Goal: Obtain resource: Download file/media

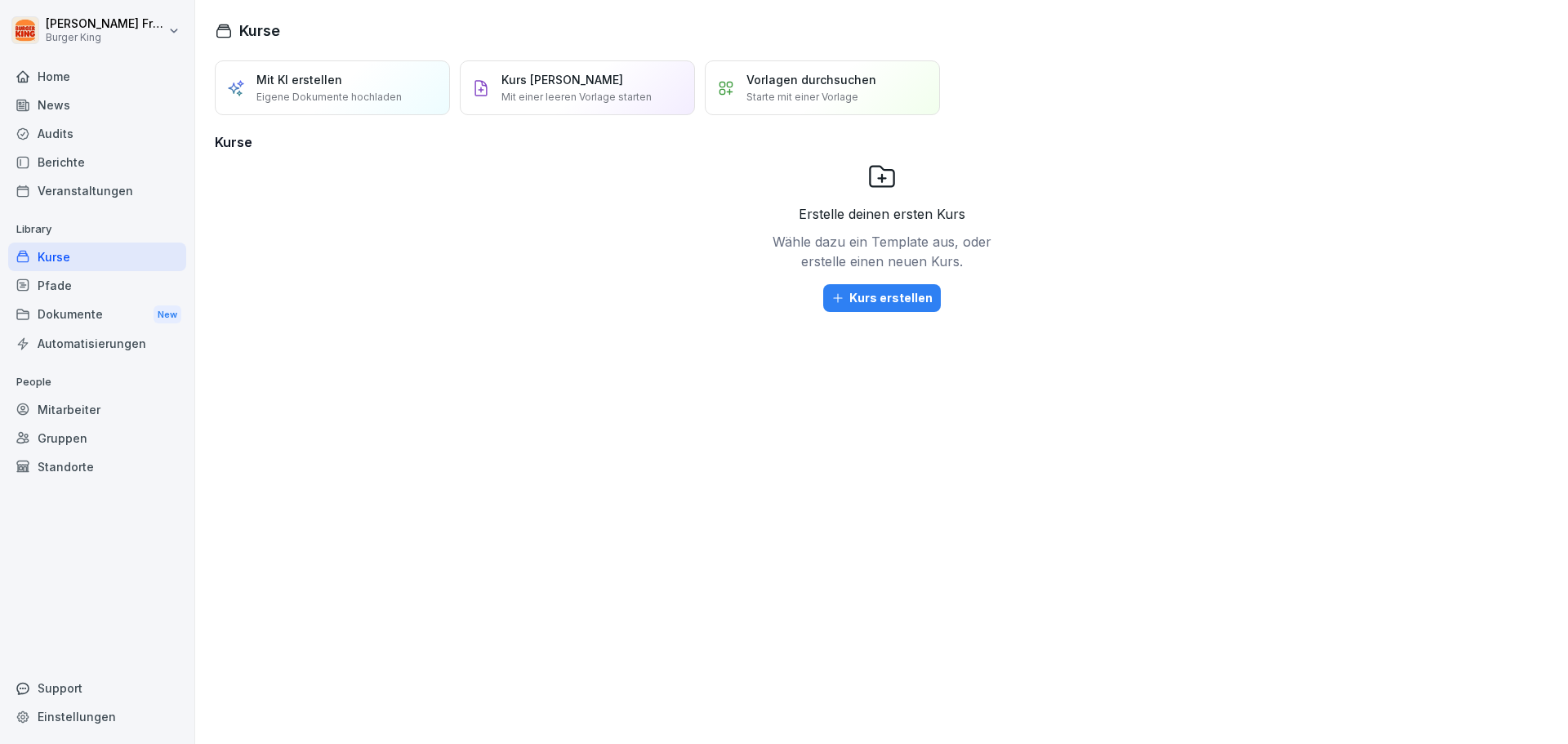
click at [89, 160] on div "Berichte" at bounding box center [97, 162] width 178 height 29
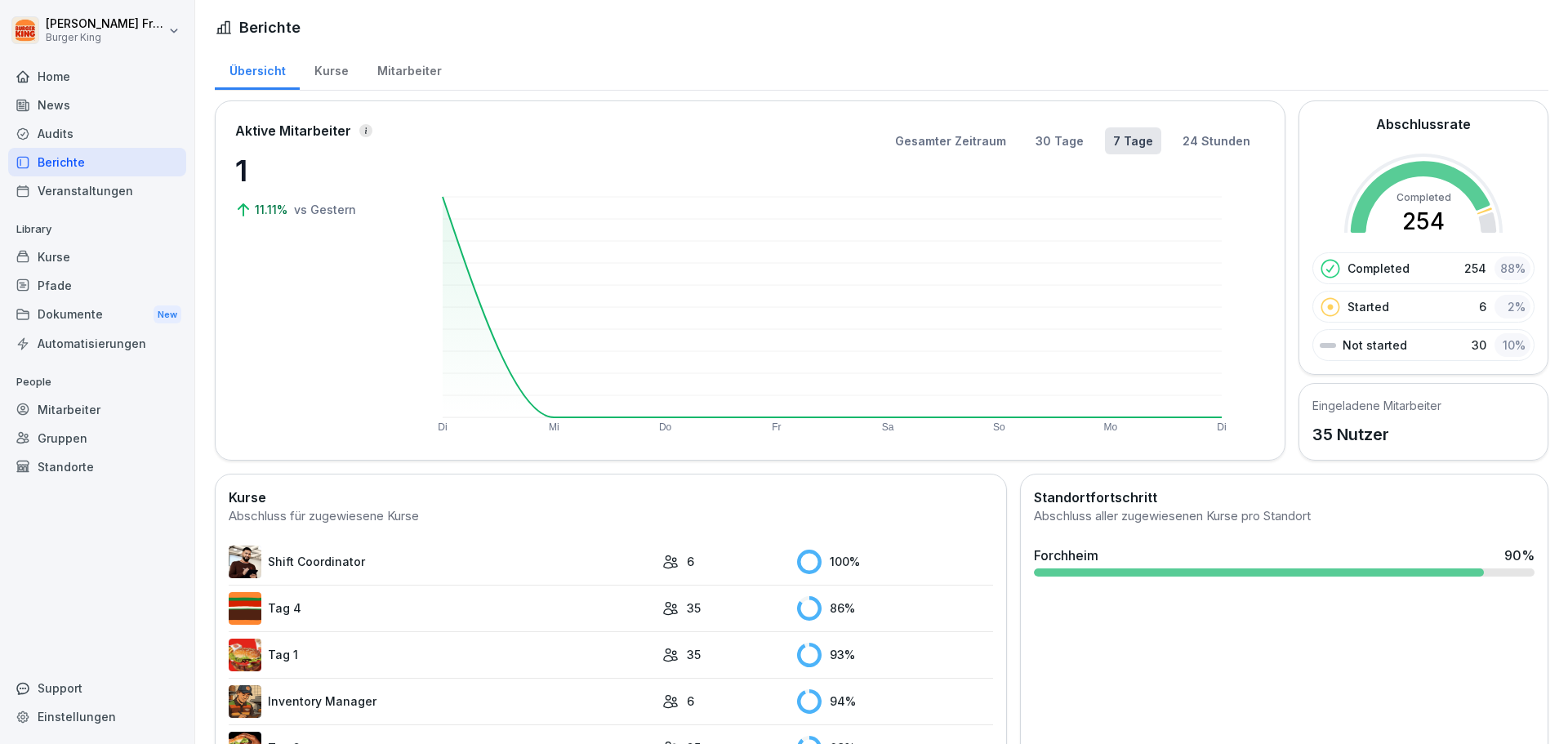
click at [112, 319] on div "Dokumente New" at bounding box center [97, 314] width 178 height 30
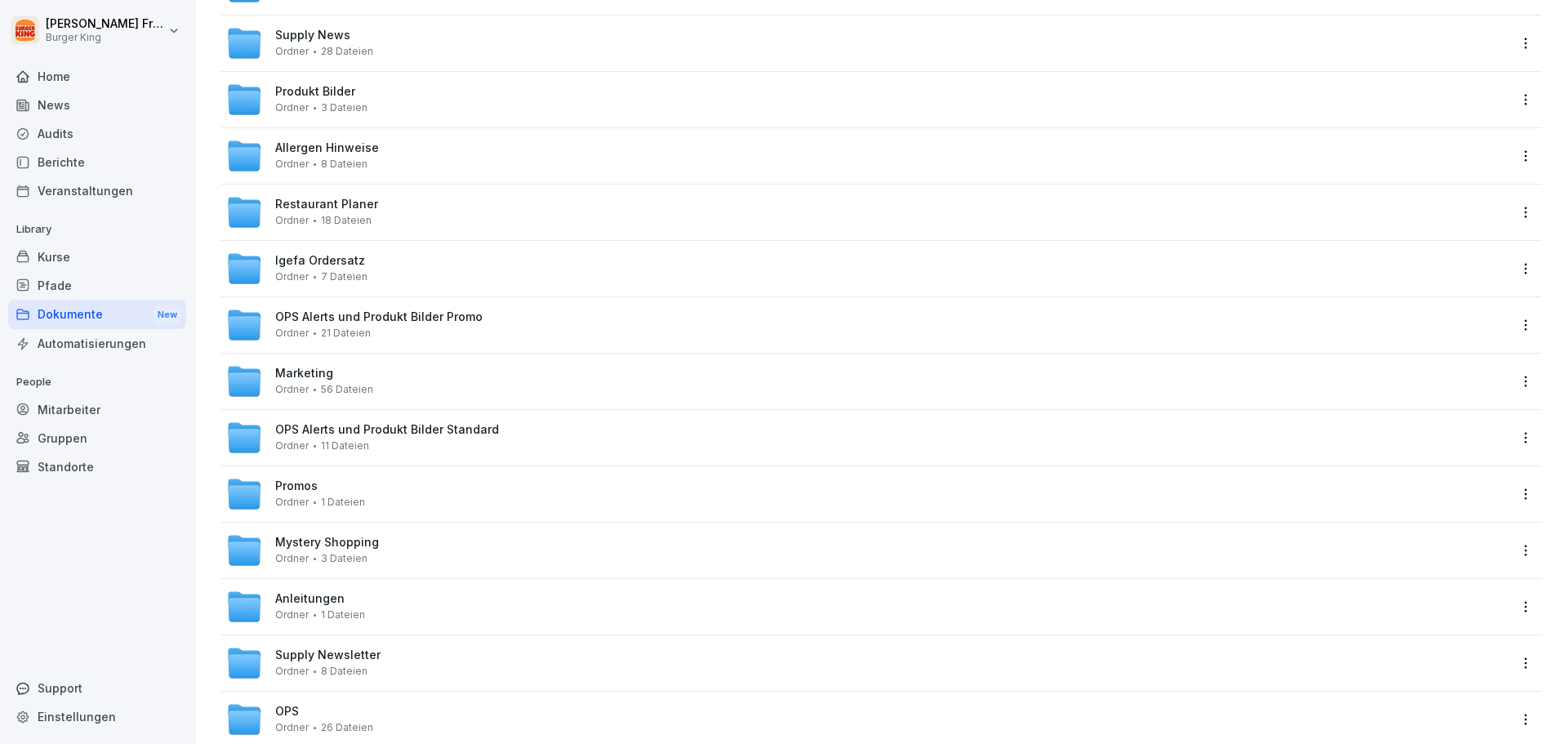
scroll to position [164, 0]
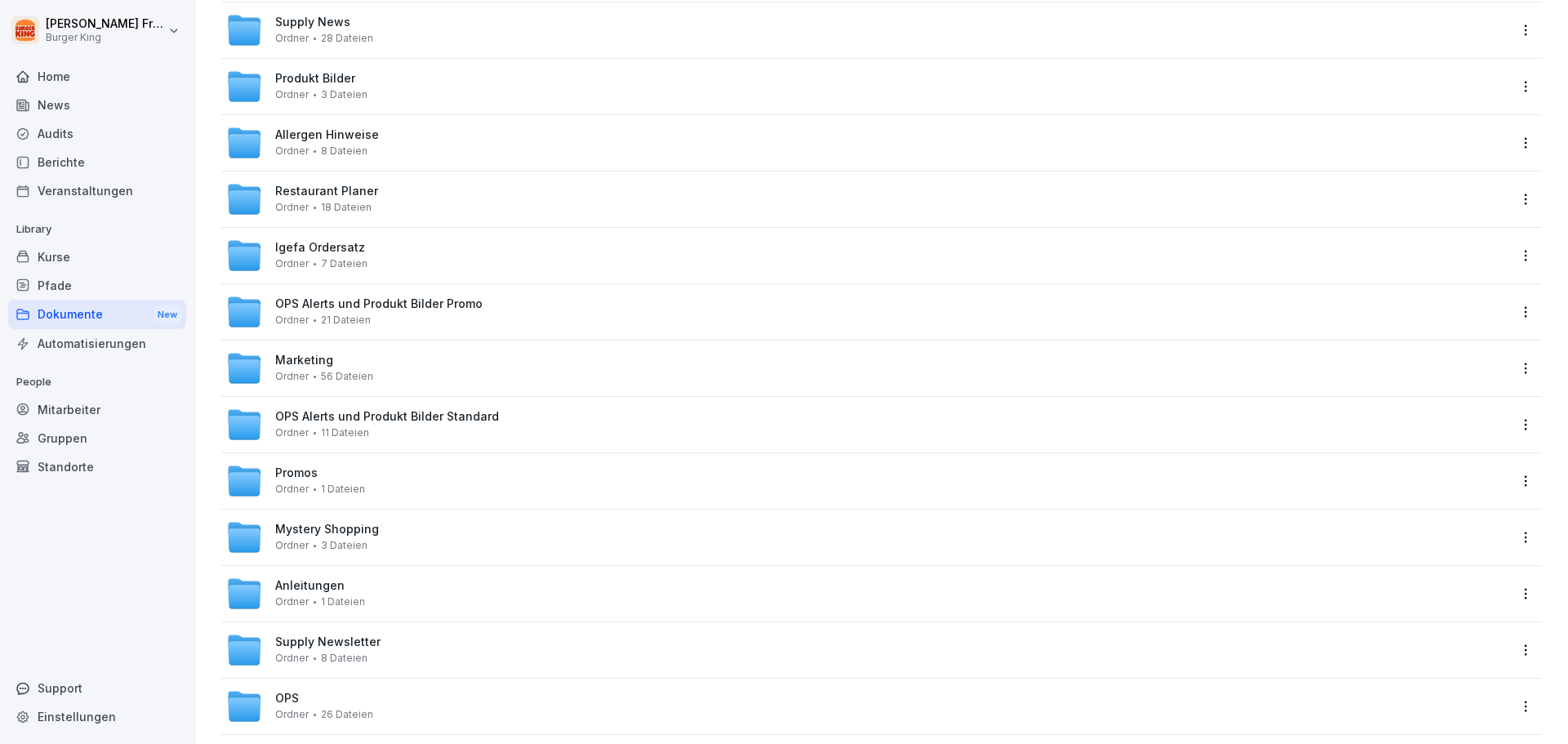
click at [409, 486] on div "Promos Ordner 1 Dateien" at bounding box center [867, 481] width 1281 height 36
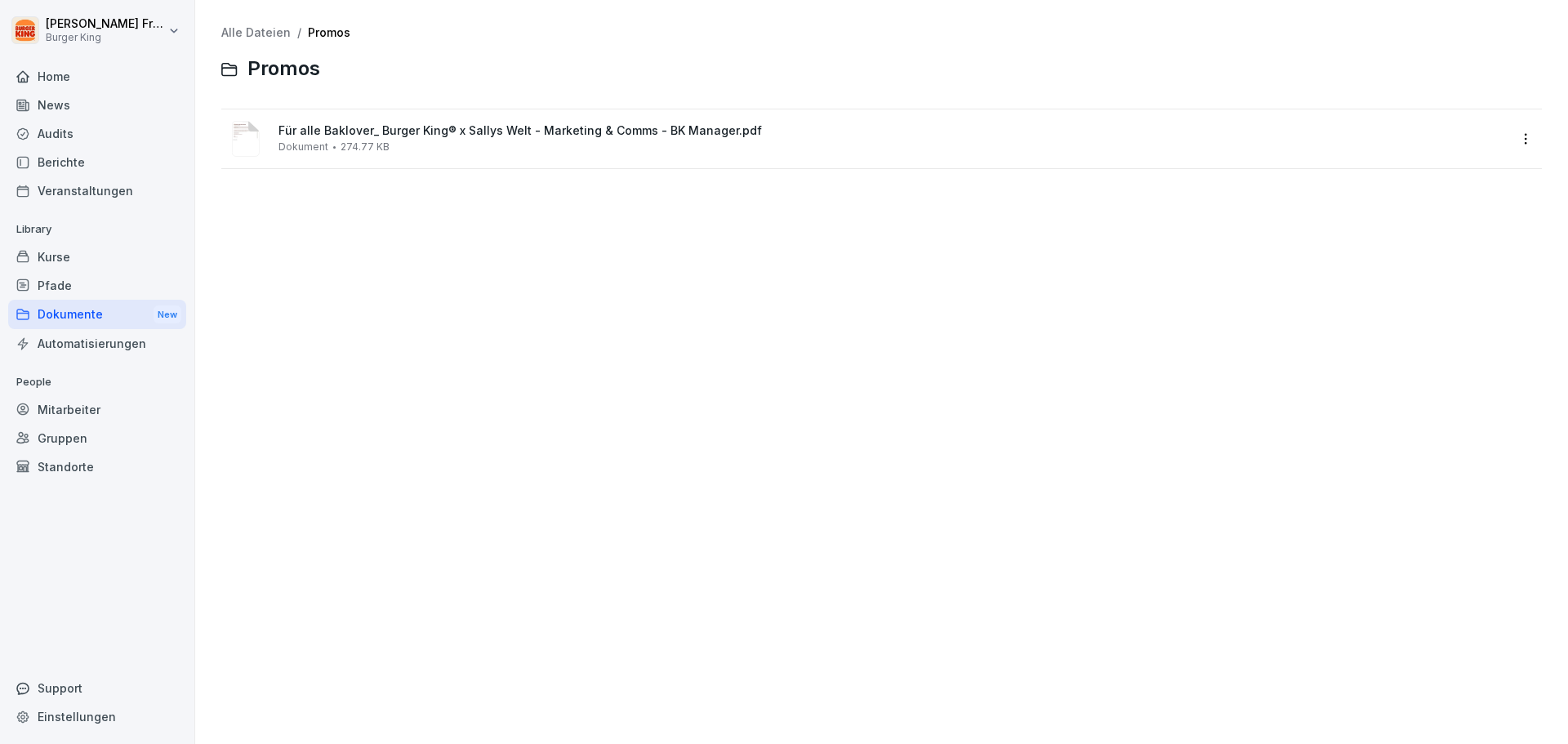
click at [70, 106] on div "News" at bounding box center [97, 105] width 178 height 29
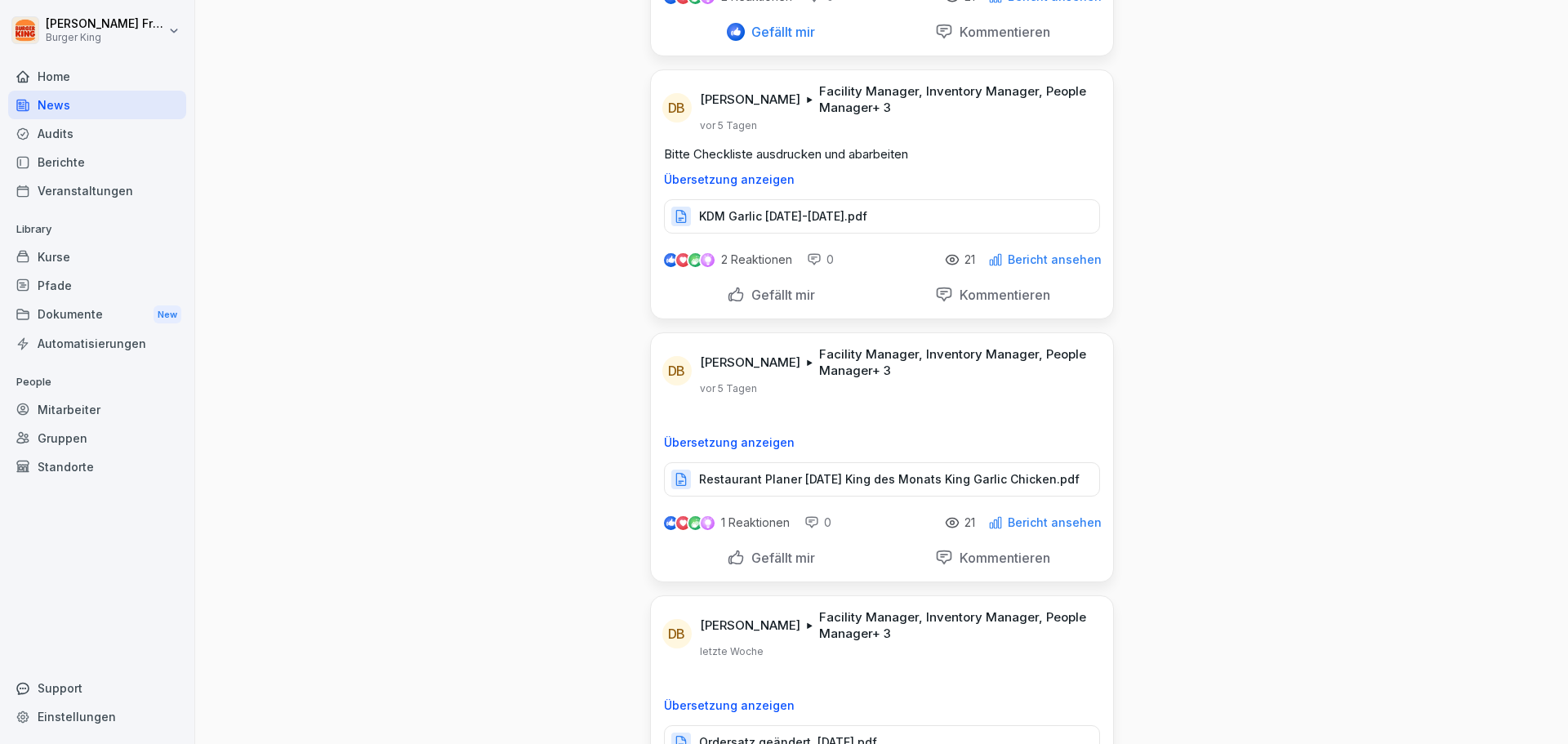
scroll to position [2370, 0]
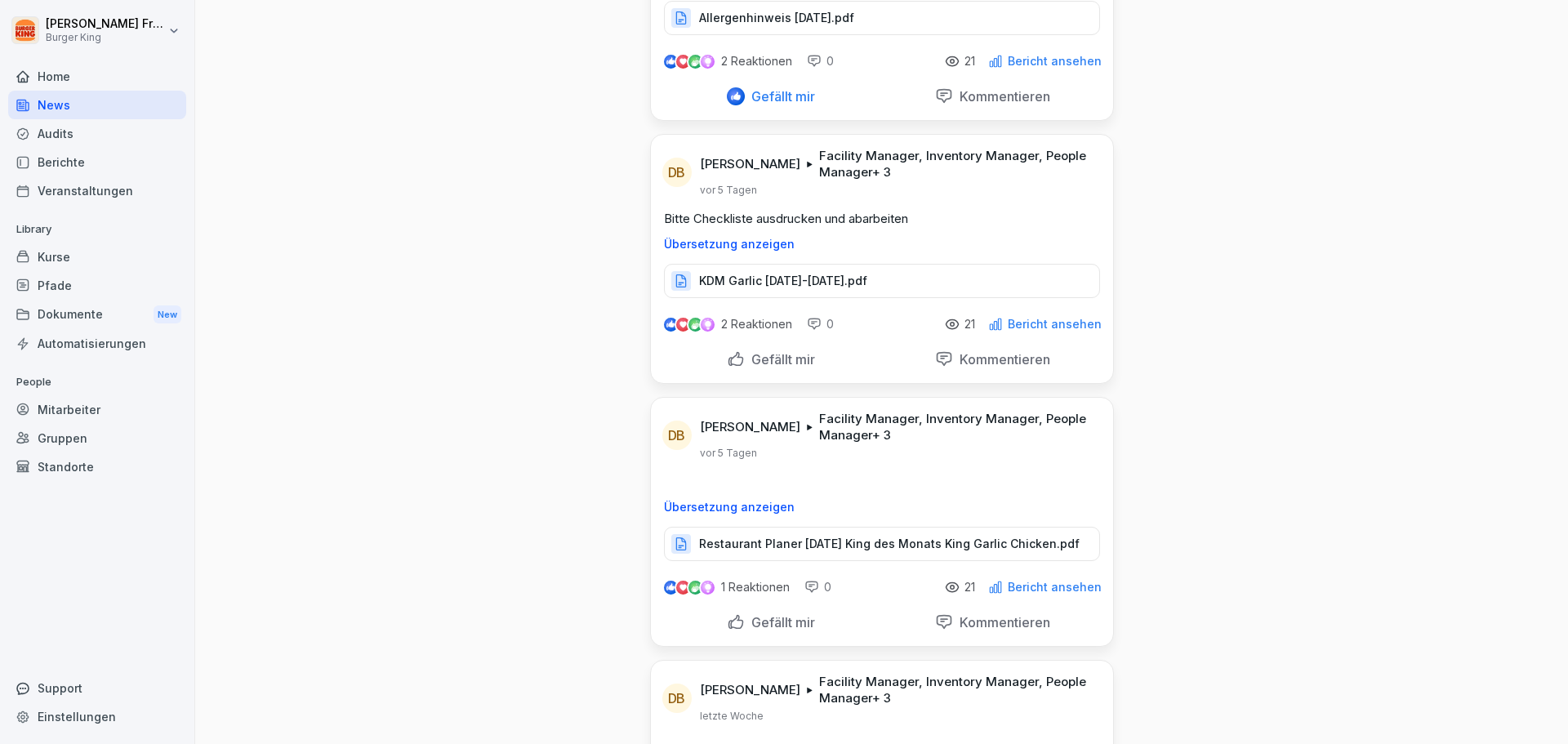
click at [773, 273] on p "KDM Garlic [DATE]-[DATE].pdf" at bounding box center [783, 281] width 168 height 16
